Goal: Find specific page/section: Find specific page/section

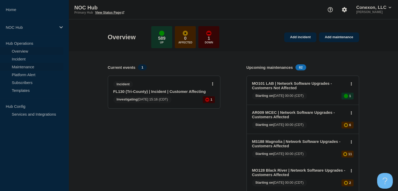
click at [40, 69] on link "Maintenance" at bounding box center [31, 67] width 63 height 8
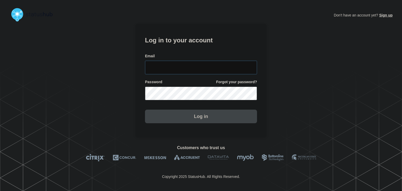
type input "amanda.mckeehan@conexon.us"
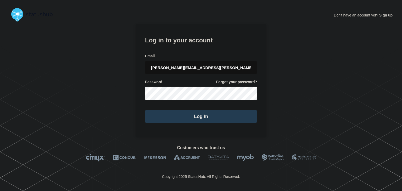
click at [153, 116] on button "Log in" at bounding box center [201, 117] width 112 height 14
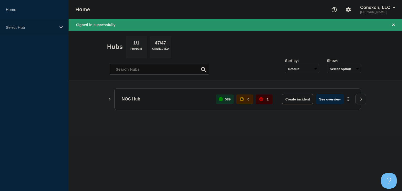
click at [63, 30] on div "Select Hub" at bounding box center [34, 27] width 69 height 16
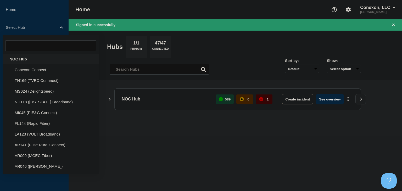
click at [53, 61] on div "NOC Hub" at bounding box center [51, 59] width 96 height 11
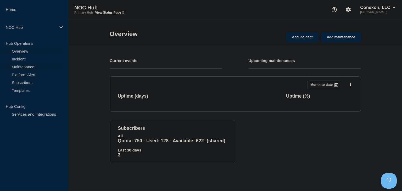
click at [22, 67] on link "Maintenance" at bounding box center [31, 67] width 63 height 8
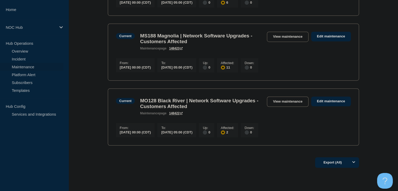
scroll to position [386, 0]
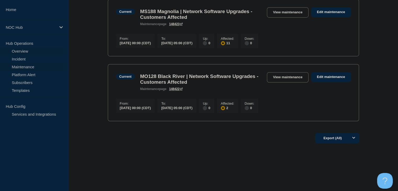
click at [38, 51] on link "Overview" at bounding box center [31, 51] width 63 height 8
